Goal: Task Accomplishment & Management: Use online tool/utility

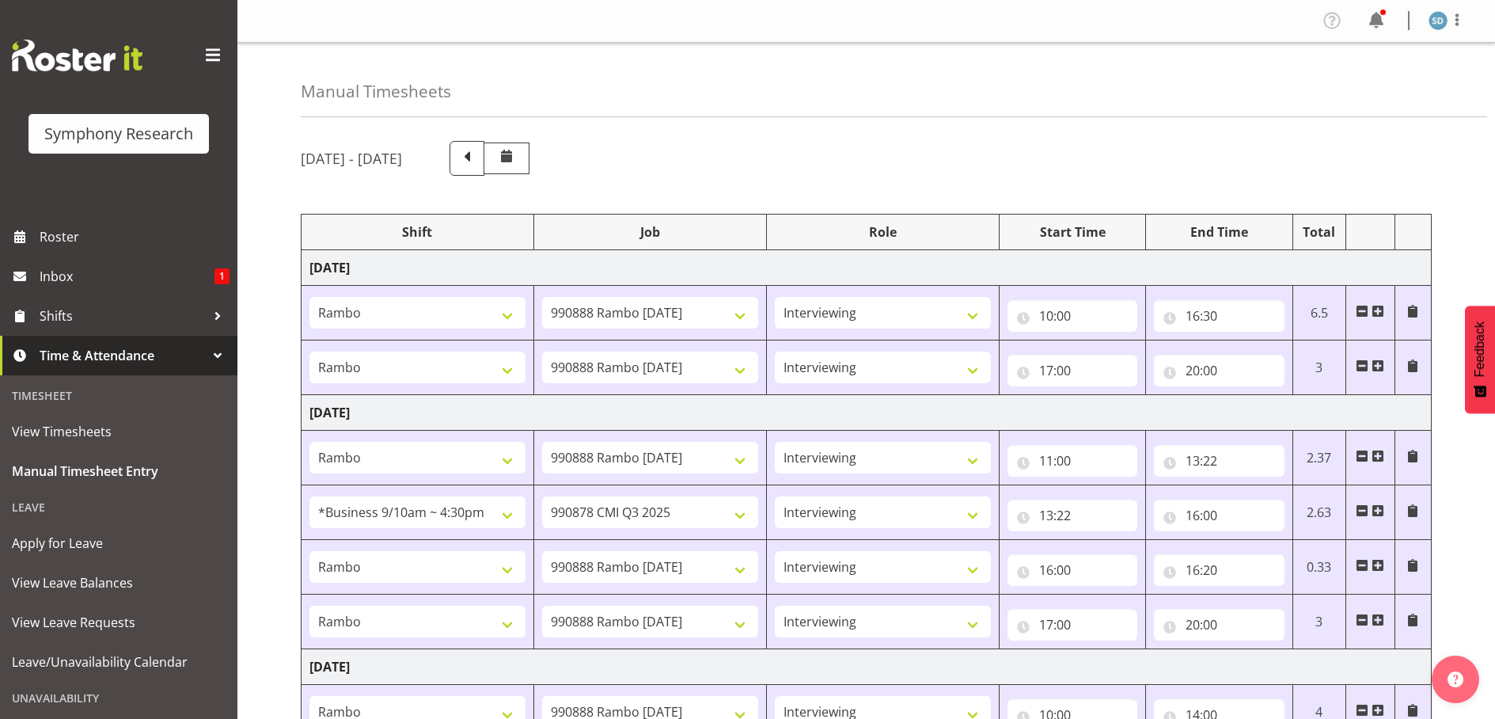
select select "2690"
select select "10461"
select select "47"
select select "2690"
select select "10461"
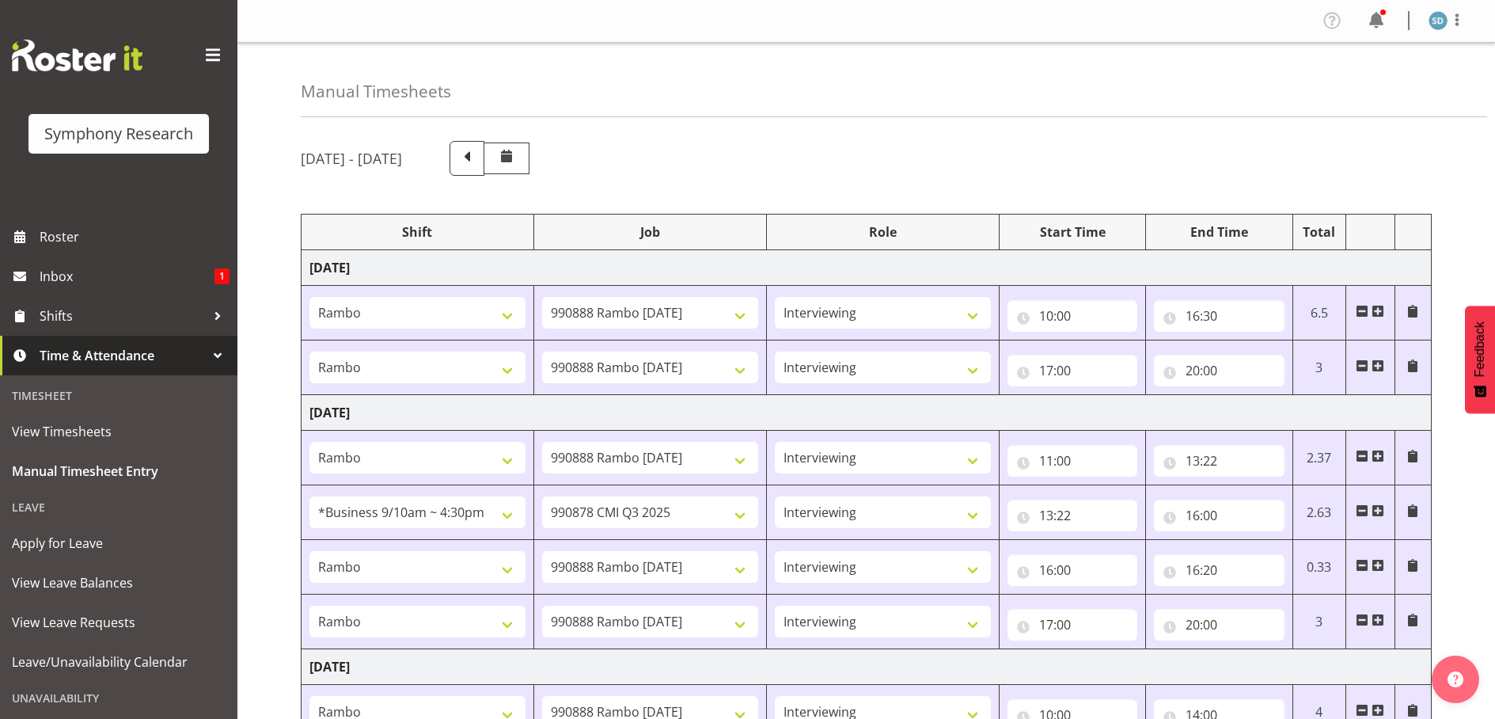
select select "47"
select select "2690"
select select "10461"
select select "47"
select select "26078"
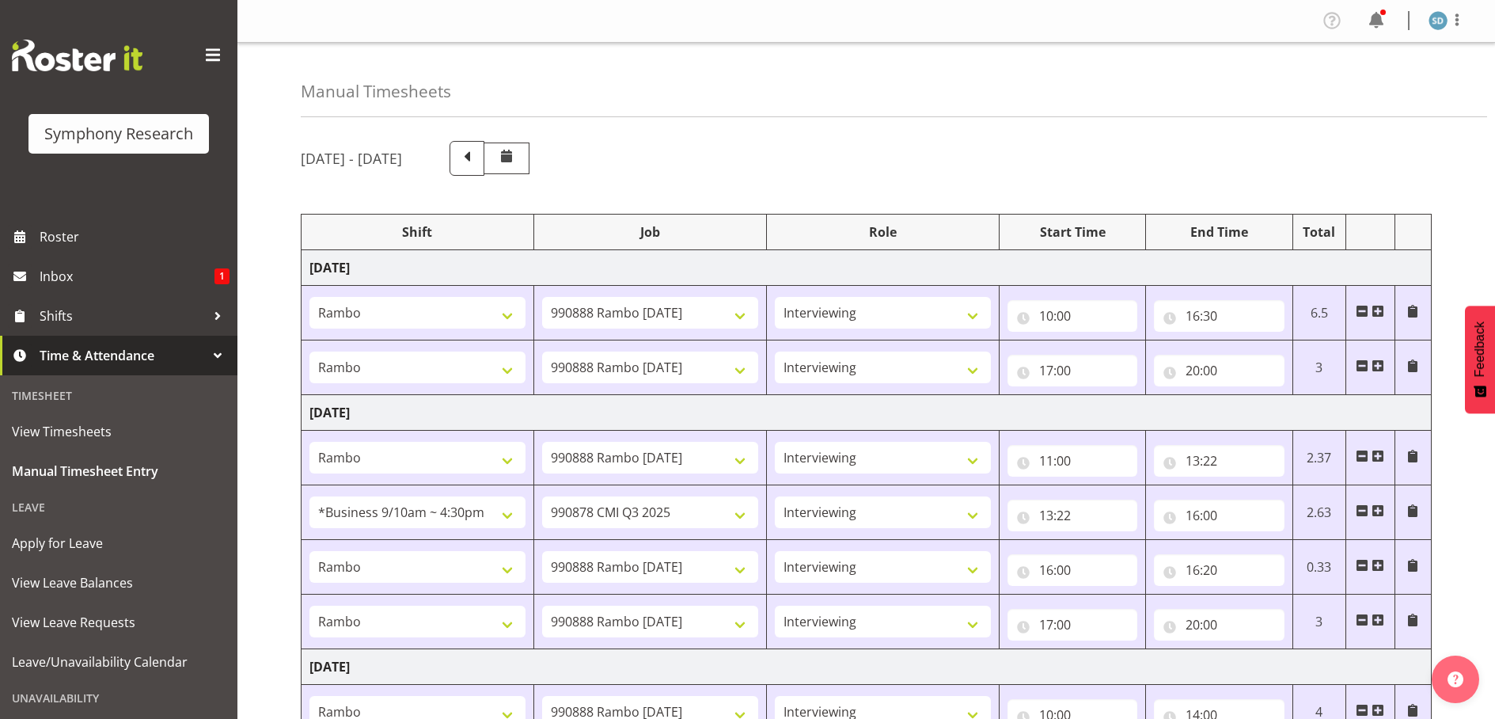
select select "10239"
select select "47"
select select "2690"
select select "10461"
select select "47"
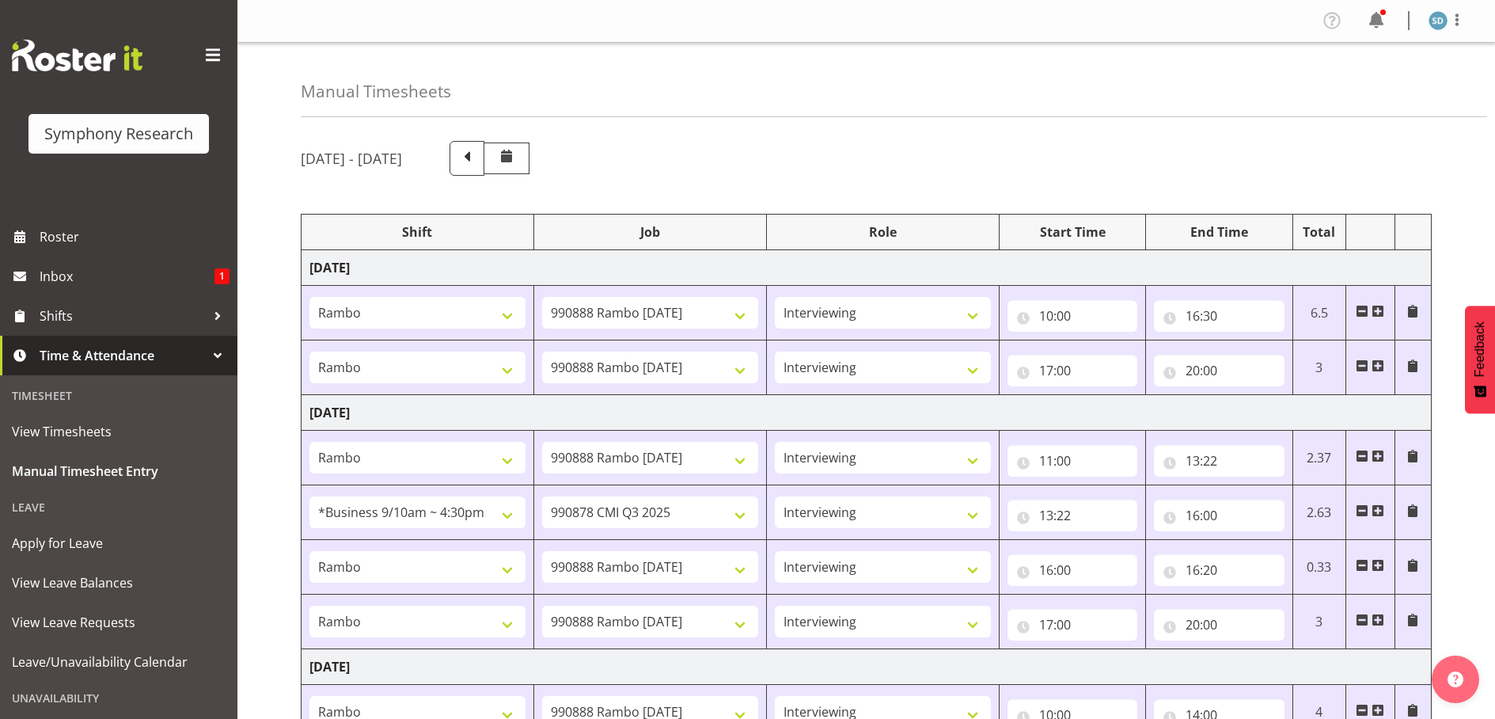
select select "2690"
select select "10461"
select select "47"
select select "2690"
select select "10461"
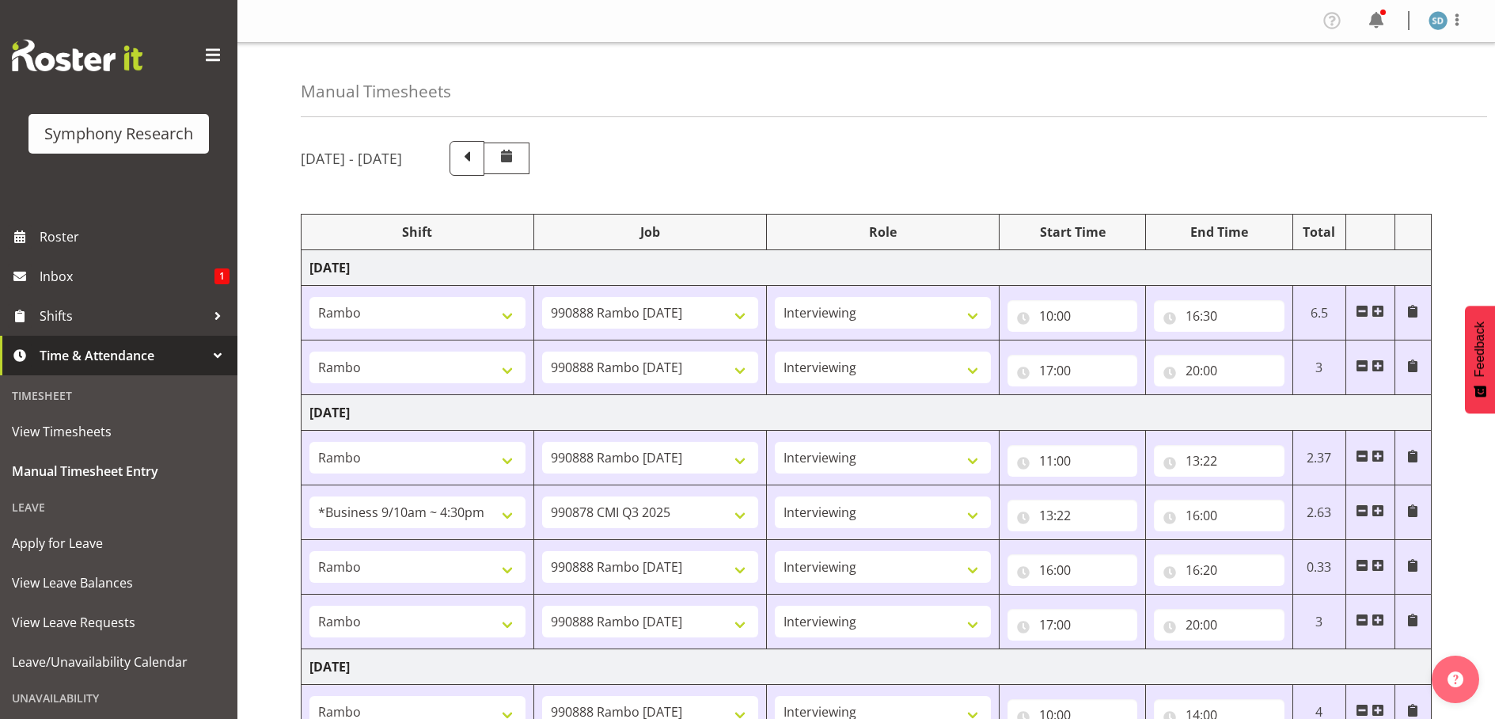
select select "47"
select select "2690"
select select "10461"
select select "47"
select select "26078"
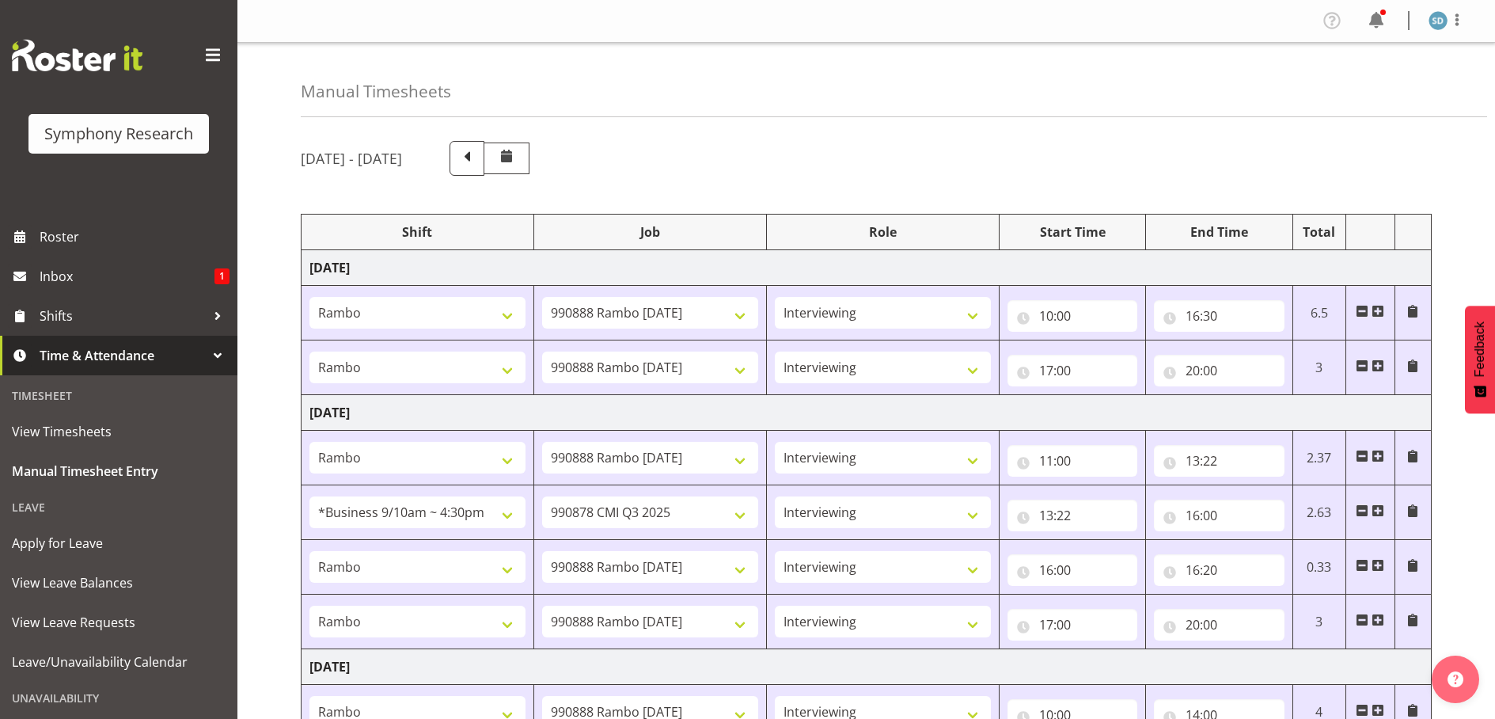
select select "10420"
select select "47"
select select "26078"
select select "10420"
select select "47"
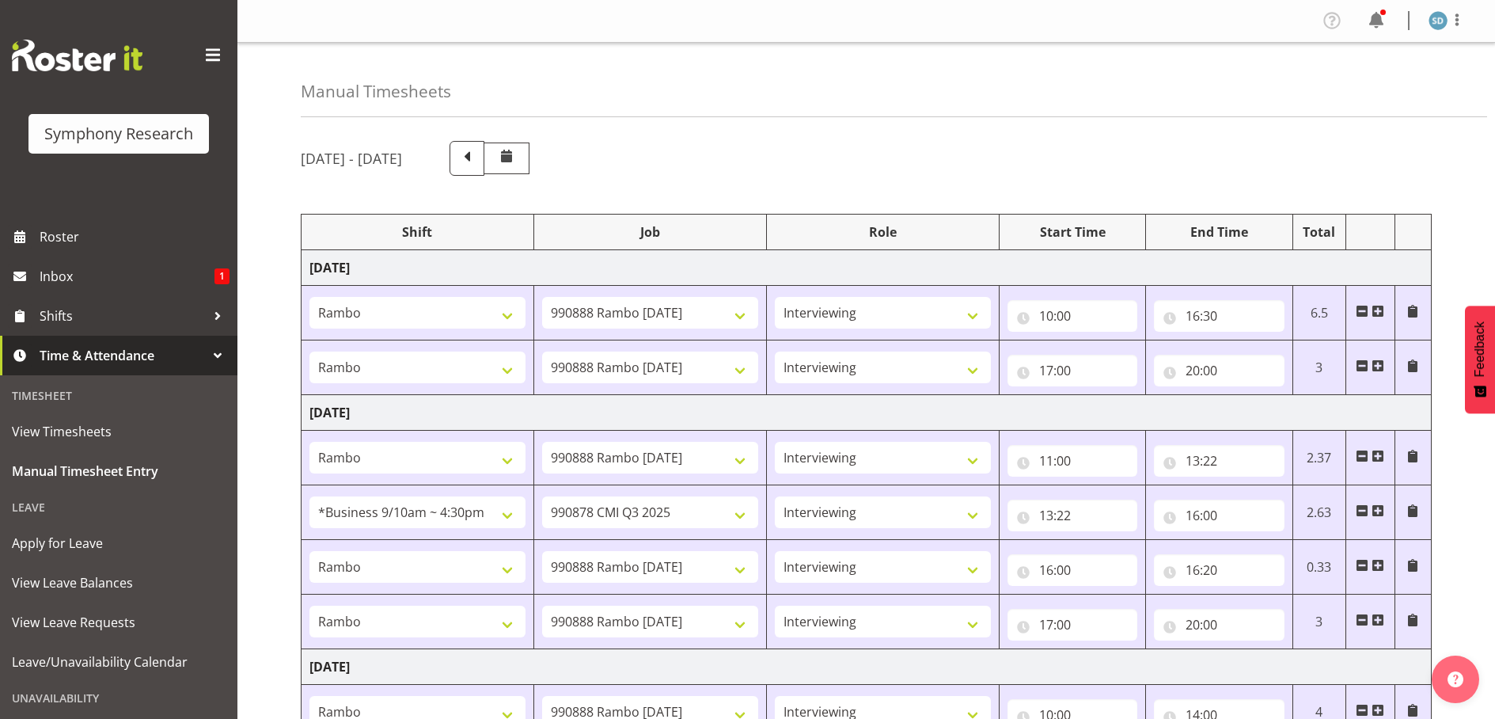
select select "41605"
select select "10499"
select select "47"
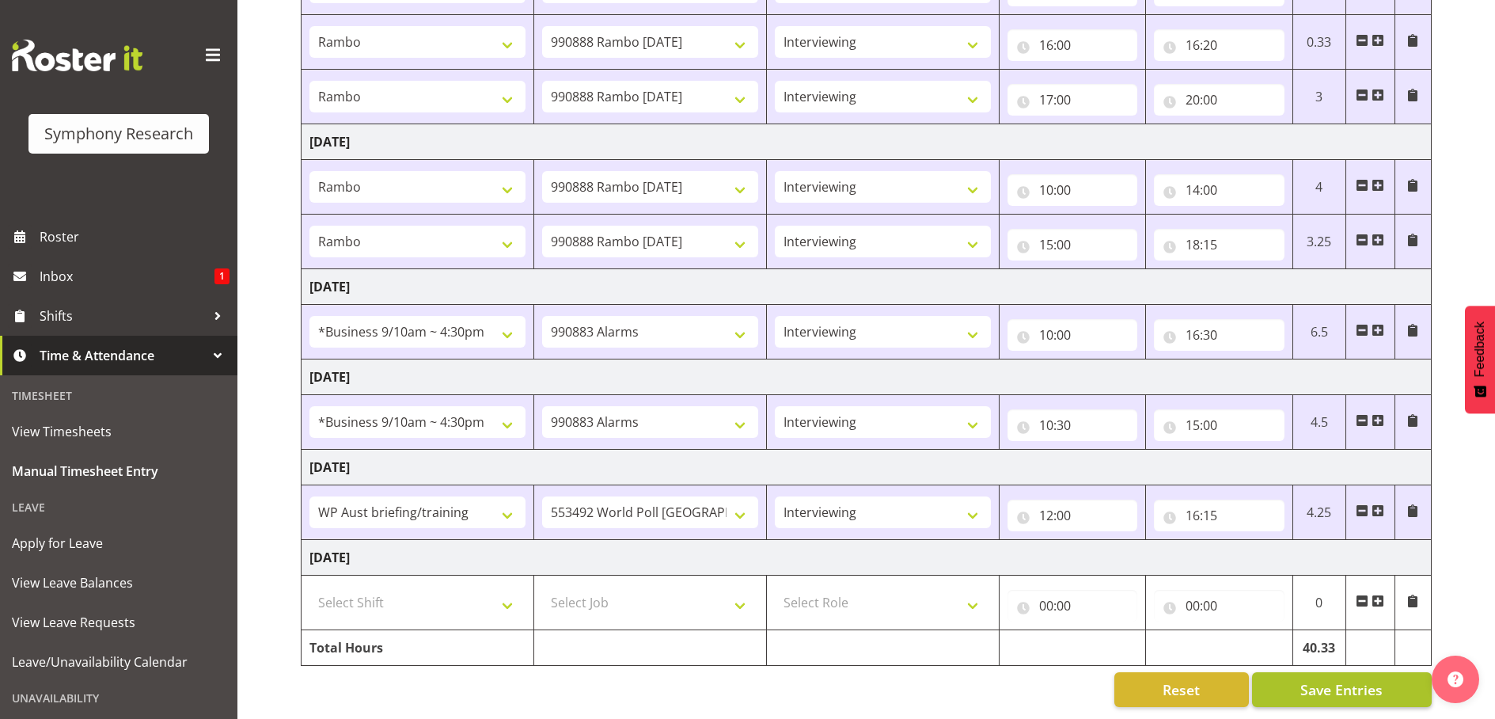
scroll to position [537, 0]
click at [1345, 681] on span "Save Entries" at bounding box center [1341, 689] width 82 height 21
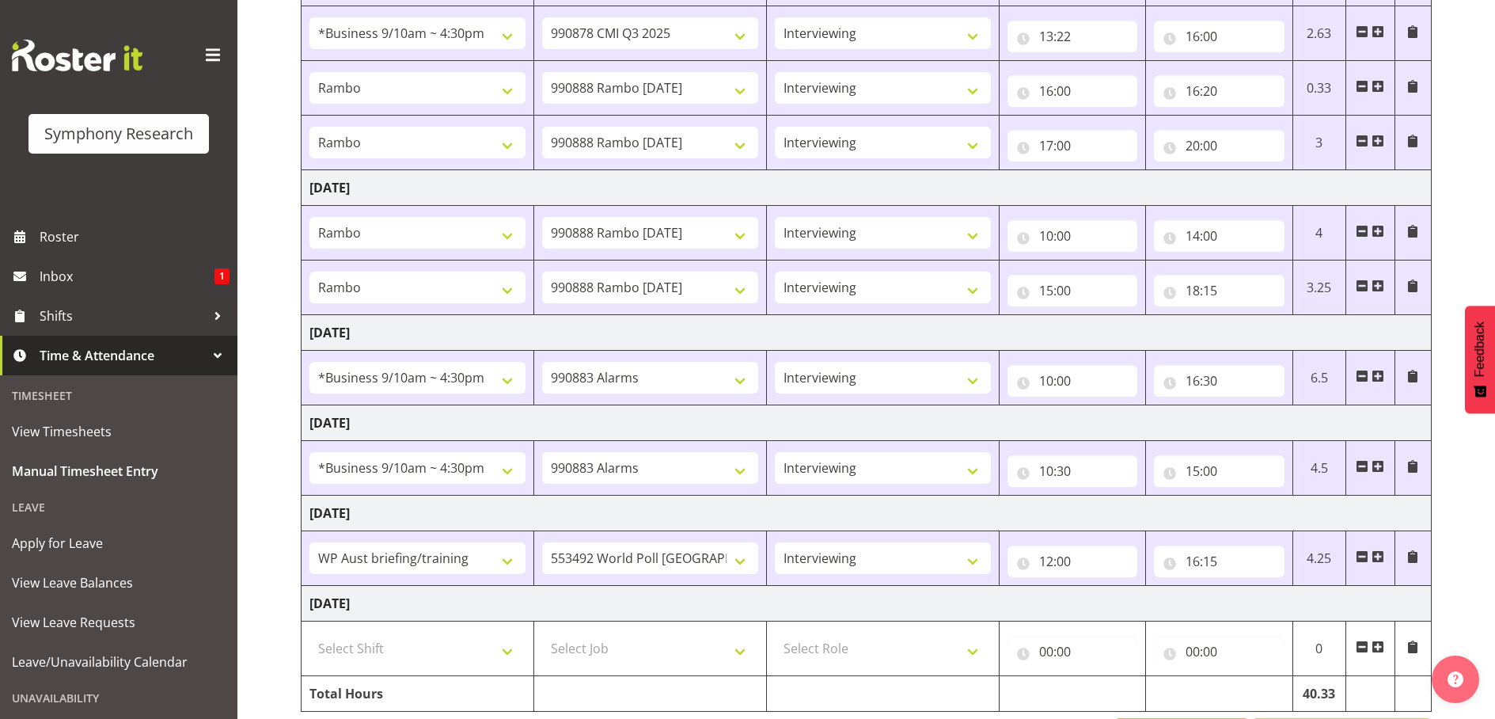
scroll to position [457, 0]
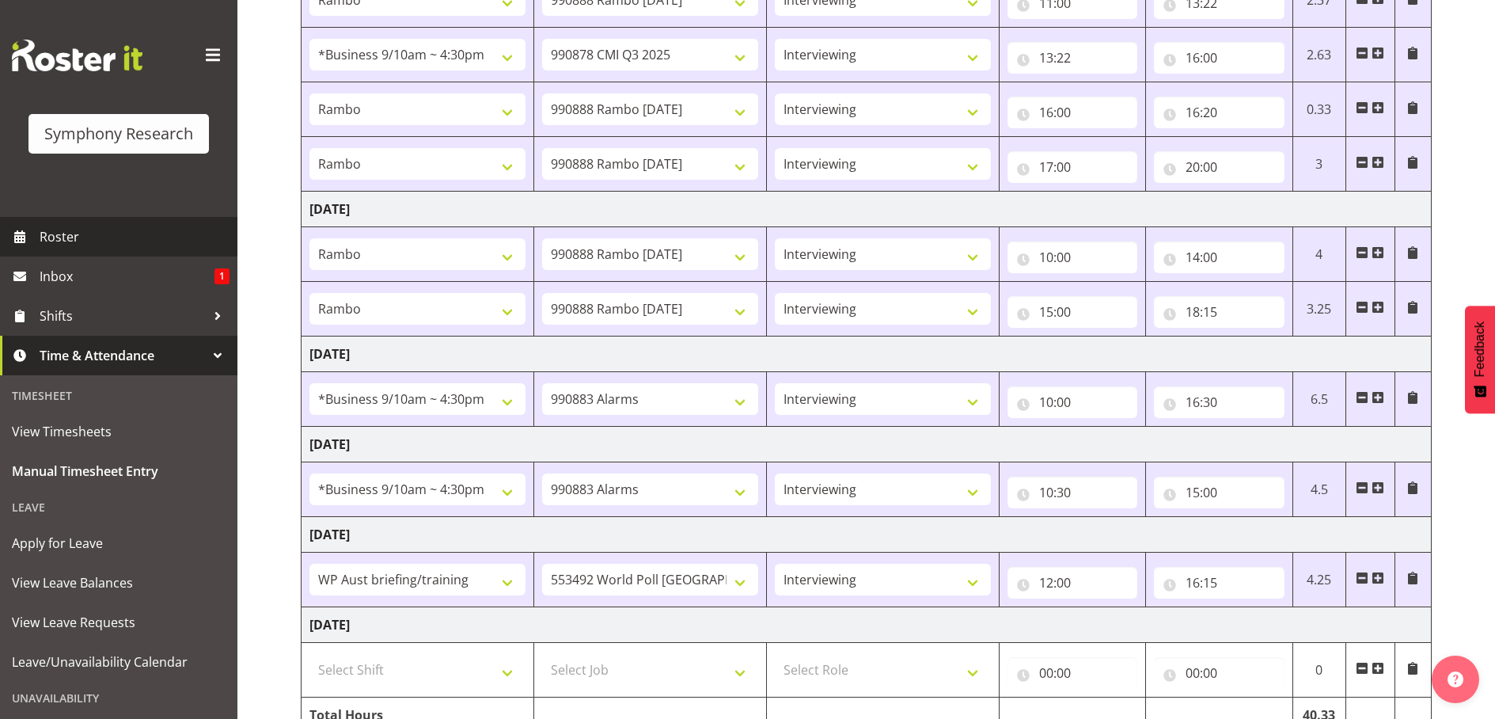
click at [74, 232] on span "Roster" at bounding box center [135, 237] width 190 height 24
